Goal: Book appointment/travel/reservation

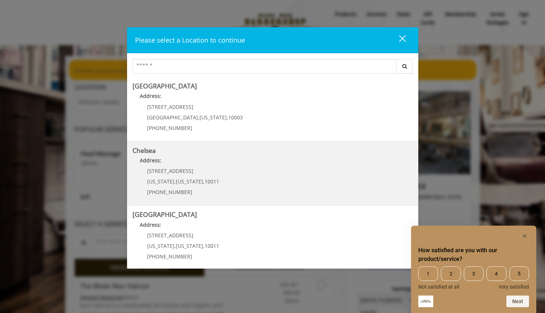
scroll to position [19, 0]
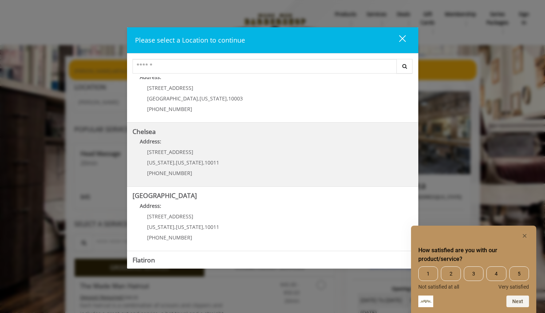
click at [284, 164] on link "Chelsea Address: [STREET_ADDRESS][US_STATE][US_STATE] (917) 639-3902" at bounding box center [273, 154] width 280 height 53
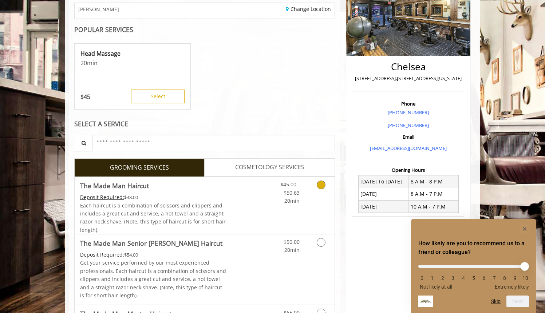
click at [264, 205] on link "Discounted Price" at bounding box center [247, 205] width 43 height 57
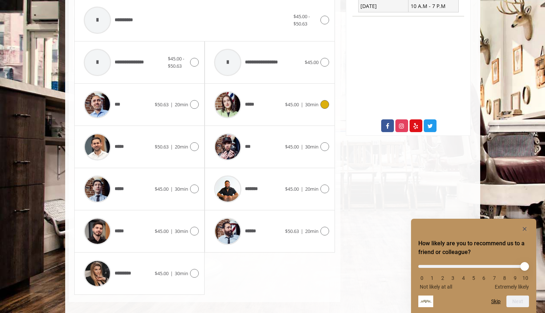
scroll to position [320, 0]
click at [273, 226] on div "******" at bounding box center [247, 231] width 75 height 35
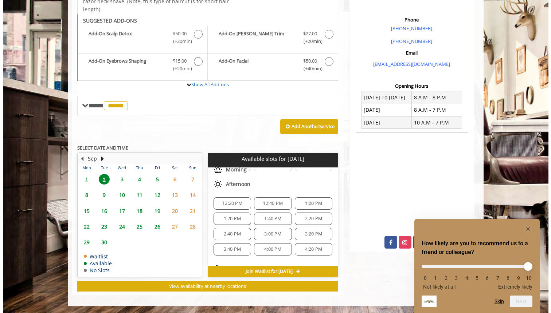
scroll to position [203, 0]
